Goal: Task Accomplishment & Management: Manage account settings

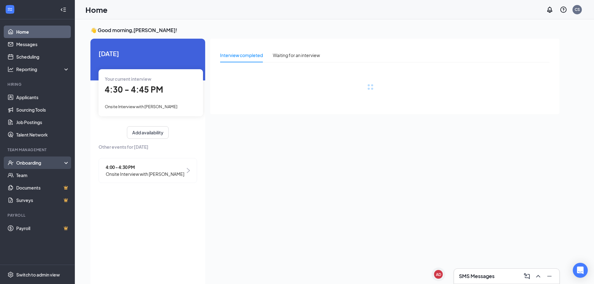
click at [63, 165] on div "Onboarding" at bounding box center [40, 163] width 48 height 6
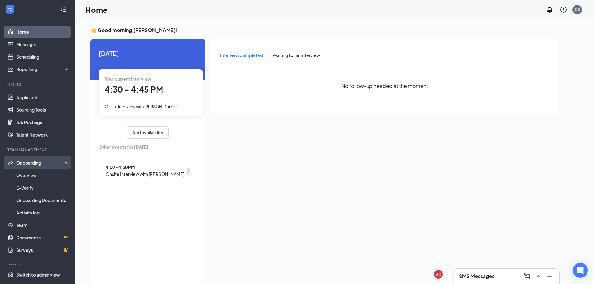
click at [57, 163] on div "Onboarding" at bounding box center [40, 163] width 48 height 6
click at [47, 164] on div "Onboarding" at bounding box center [40, 163] width 48 height 6
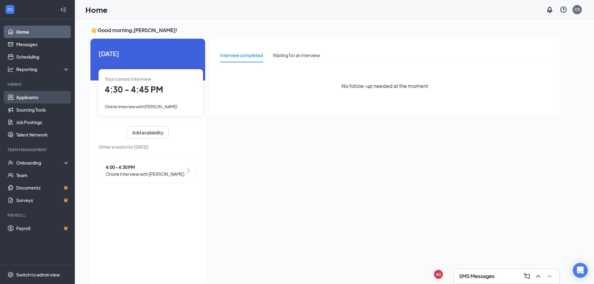
click at [36, 98] on link "Applicants" at bounding box center [42, 97] width 53 height 12
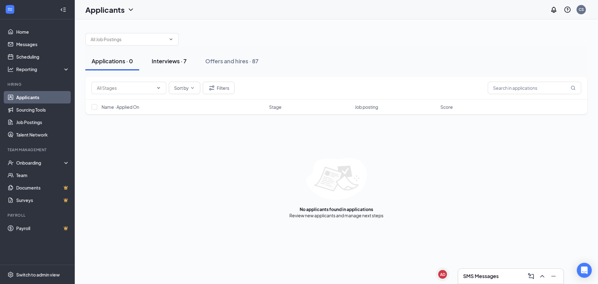
click at [179, 63] on div "Interviews · 7" at bounding box center [169, 61] width 35 height 8
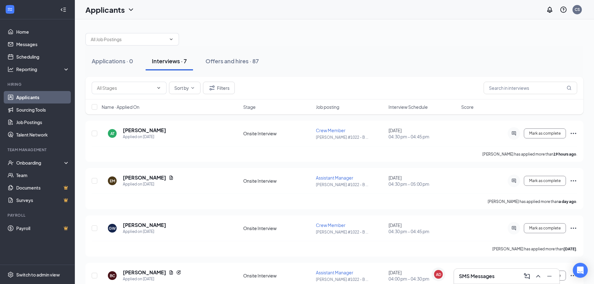
click at [402, 106] on span "Interview Schedule" at bounding box center [407, 107] width 39 height 6
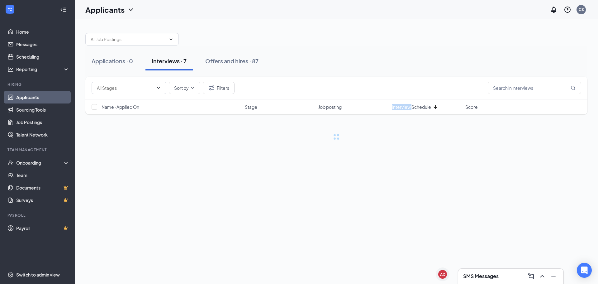
click at [402, 106] on span "Interview Schedule" at bounding box center [411, 107] width 39 height 6
click at [404, 70] on div "Applications · 0 Interviews · 7 Offers and hires · 87" at bounding box center [336, 61] width 502 height 19
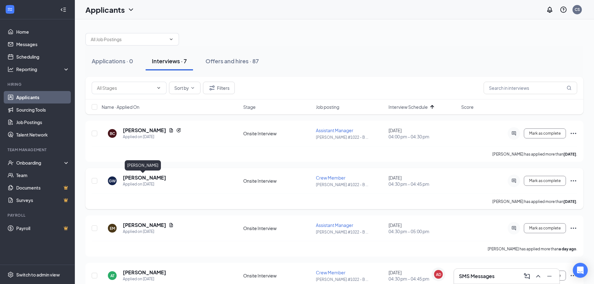
click at [146, 177] on h5 "[PERSON_NAME]" at bounding box center [144, 177] width 43 height 7
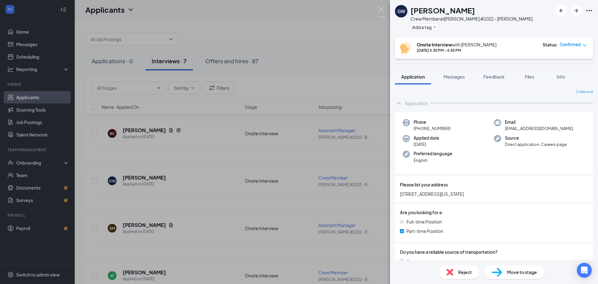
click at [387, 10] on div "[PERSON_NAME] Crew Member at [PERSON_NAME] #1022 - [PERSON_NAME] Add a tag Onsi…" at bounding box center [299, 142] width 598 height 284
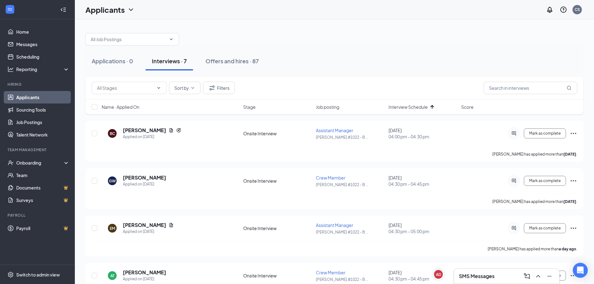
click at [382, 10] on div "Applicants CS" at bounding box center [334, 9] width 519 height 19
